Goal: Task Accomplishment & Management: Manage account settings

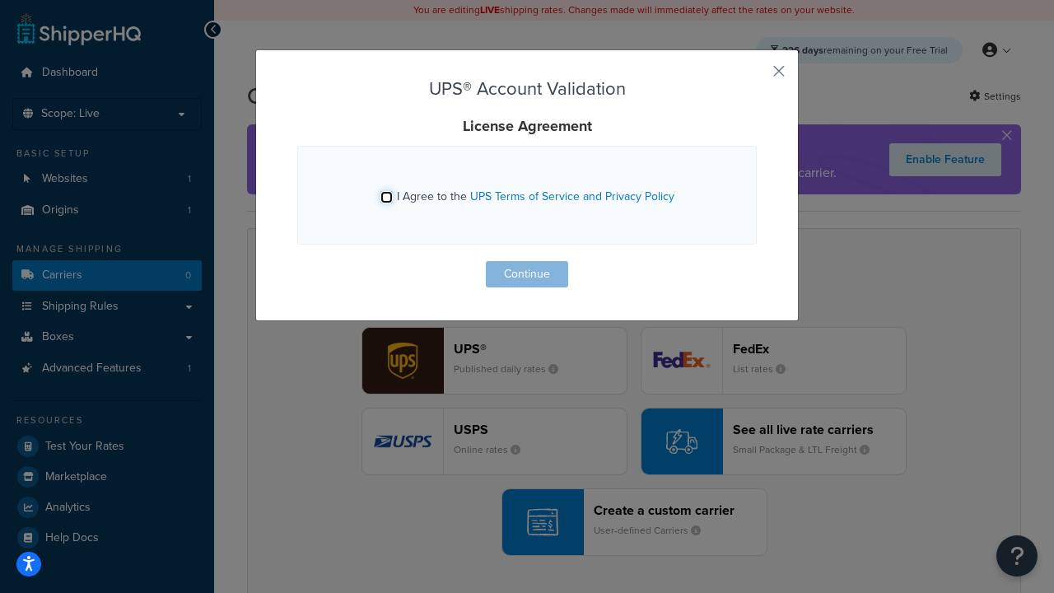
click at [386, 197] on input "I Agree to the UPS Terms of Service and Privacy Policy" at bounding box center [386, 197] width 12 height 12
checkbox input "true"
click at [527, 274] on button "Continue" at bounding box center [527, 274] width 82 height 26
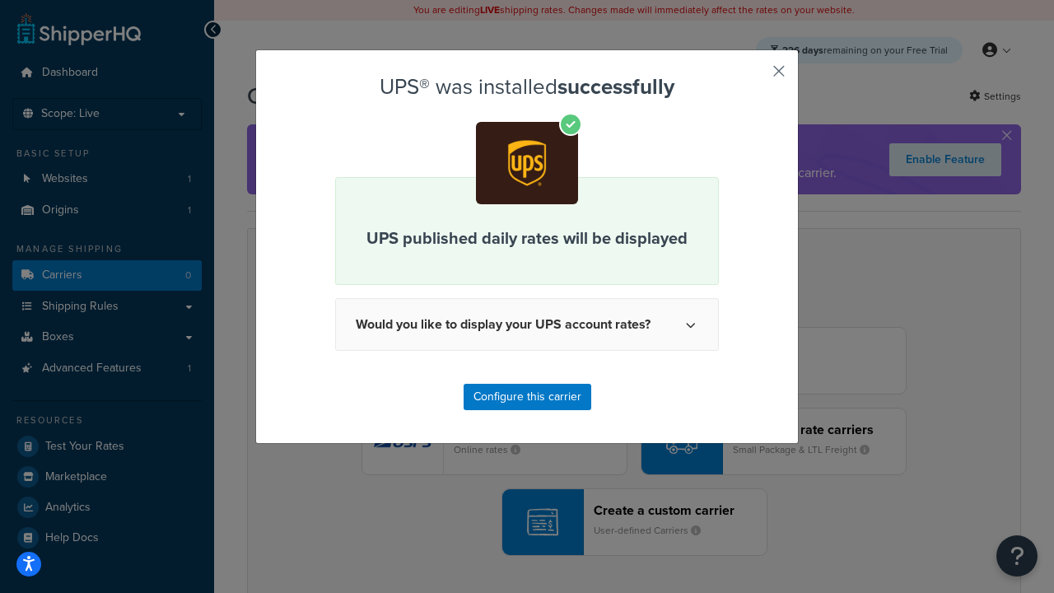
click at [754, 77] on button "button" at bounding box center [754, 77] width 4 height 4
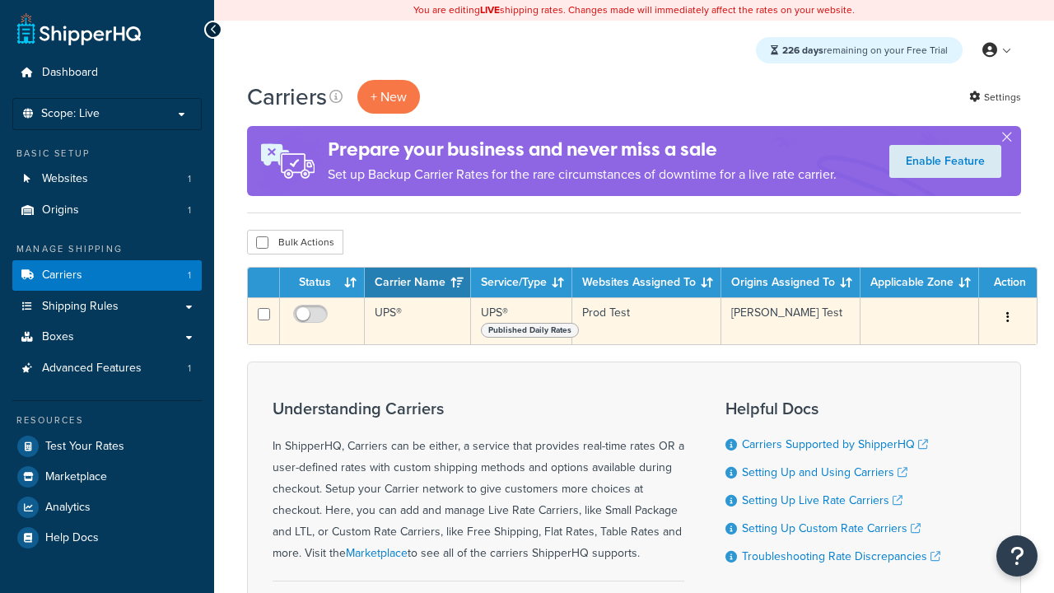
click at [1007, 319] on icon "button" at bounding box center [1007, 317] width 3 height 12
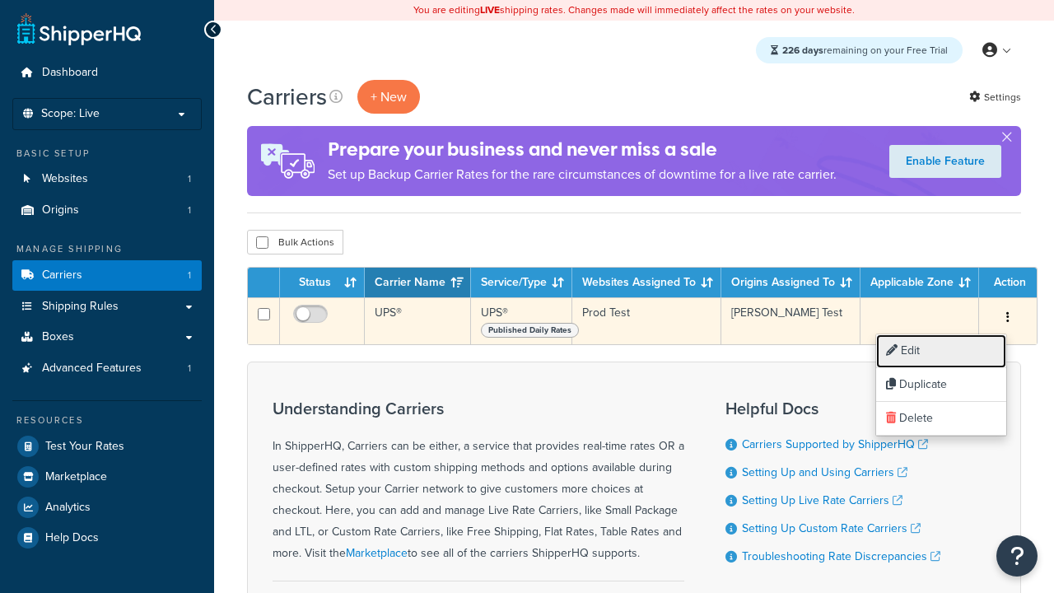
click at [941, 351] on link "Edit" at bounding box center [941, 351] width 130 height 34
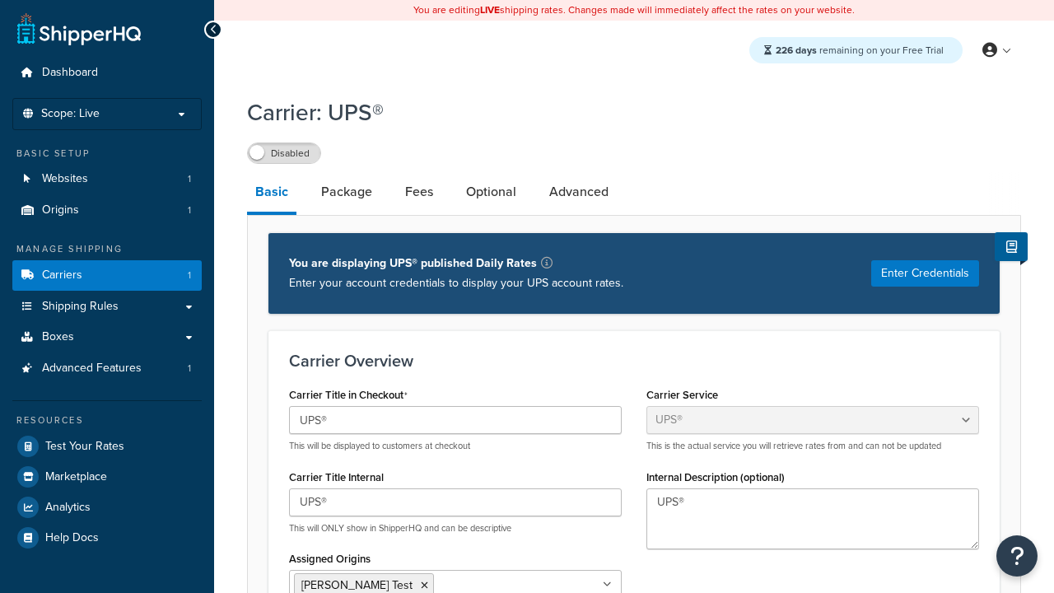
select select "ups"
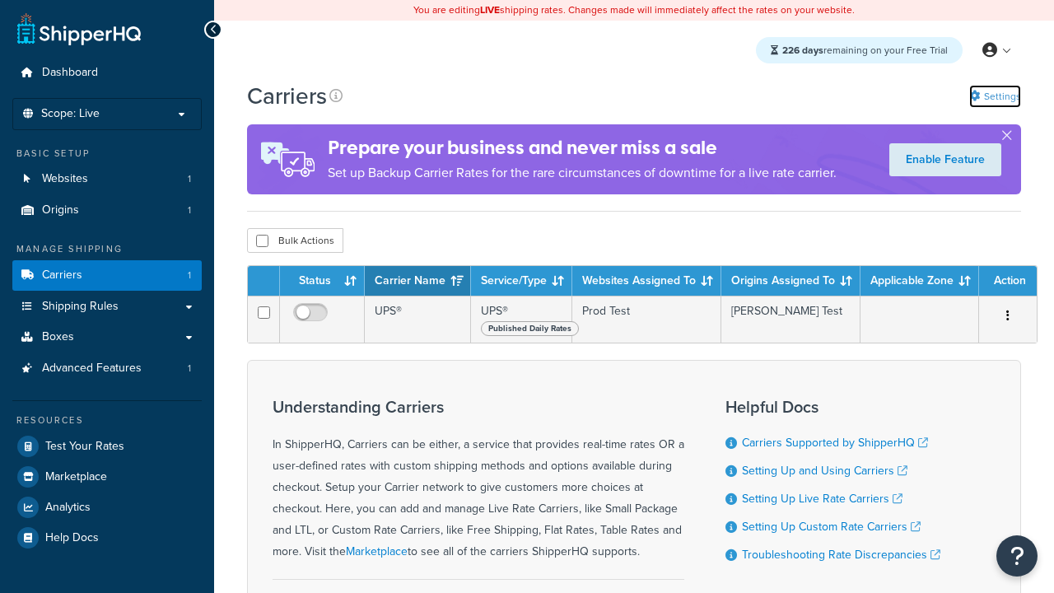
click at [993, 95] on link "Settings" at bounding box center [995, 96] width 52 height 23
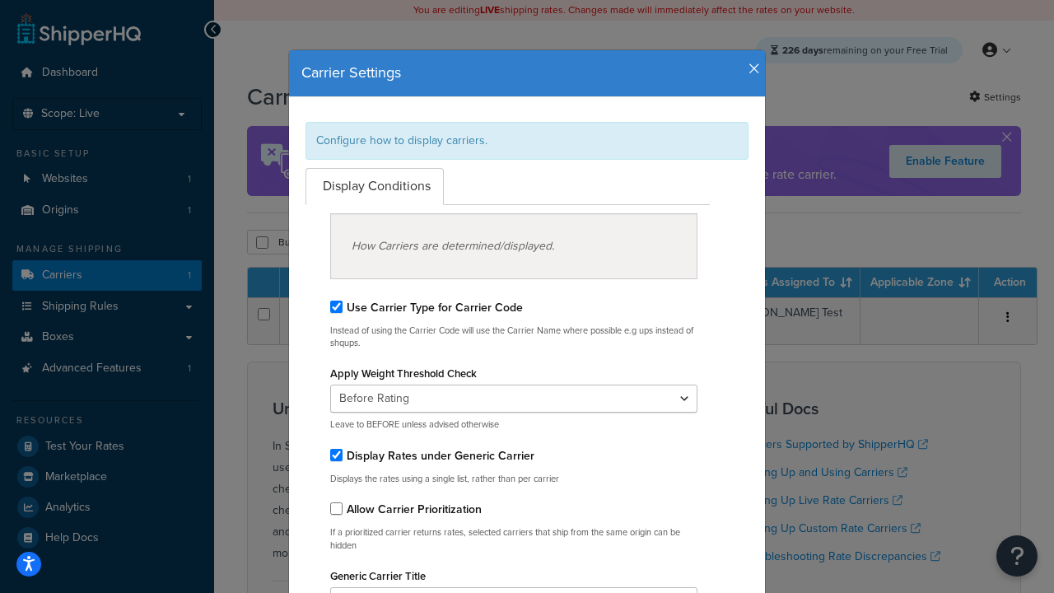
click at [527, 140] on div "Configure how to display carriers." at bounding box center [526, 141] width 443 height 38
click at [336, 306] on input "Use Carrier Type for Carrier Code" at bounding box center [336, 306] width 12 height 12
checkbox input "false"
click at [336, 454] on input "Display Rates under Generic Carrier" at bounding box center [336, 455] width 12 height 12
checkbox input "false"
